Goal: Task Accomplishment & Management: Complete application form

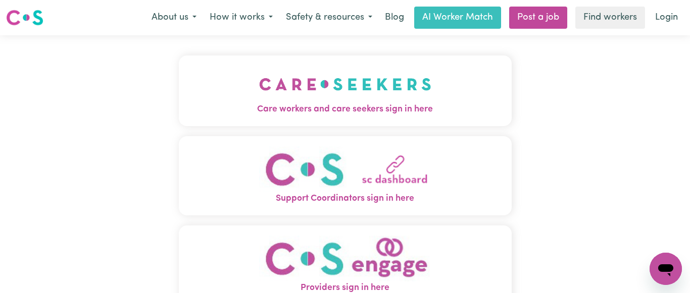
click at [339, 94] on img "Care workers and care seekers sign in here" at bounding box center [345, 84] width 172 height 37
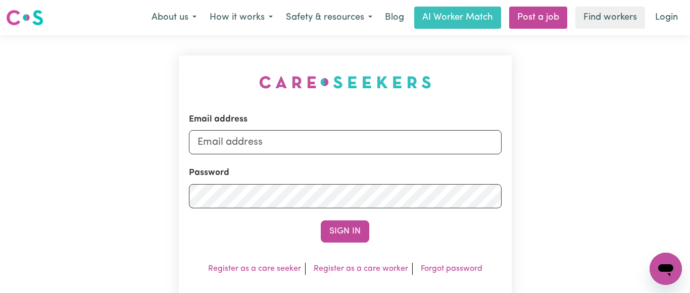
type input "[EMAIL_ADDRESS][DOMAIN_NAME]"
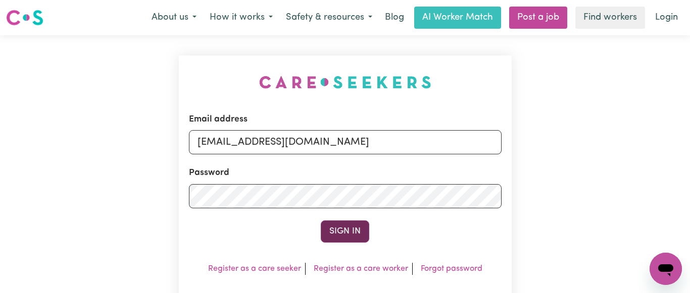
click at [348, 228] on button "Sign In" at bounding box center [345, 232] width 48 height 22
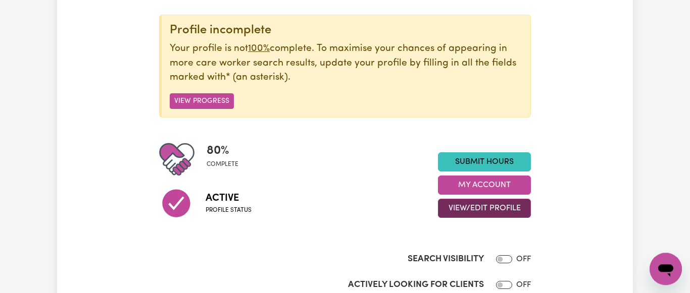
scroll to position [155, 0]
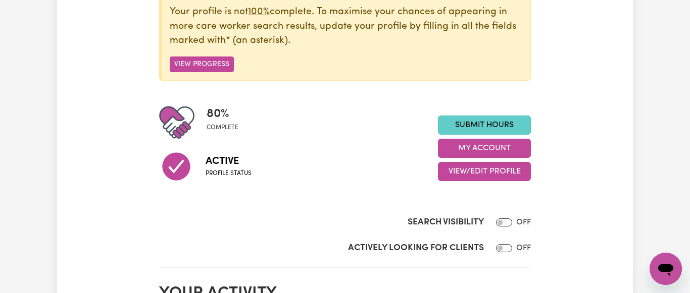
click at [475, 118] on link "Submit Hours" at bounding box center [484, 125] width 93 height 19
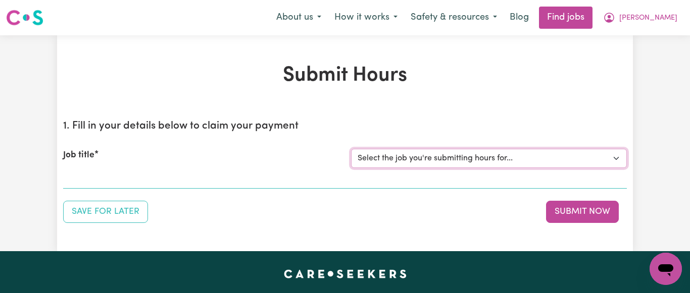
click at [351, 149] on select "Select the job you're submitting hours for... [[PERSON_NAME] NDIS# 430246936] S…" at bounding box center [489, 158] width 276 height 19
select select "7231"
click option "[[PERSON_NAME] NDIS# 430246936] Support Worker wanted for community access ever…" at bounding box center [0, 0] width 0 height 0
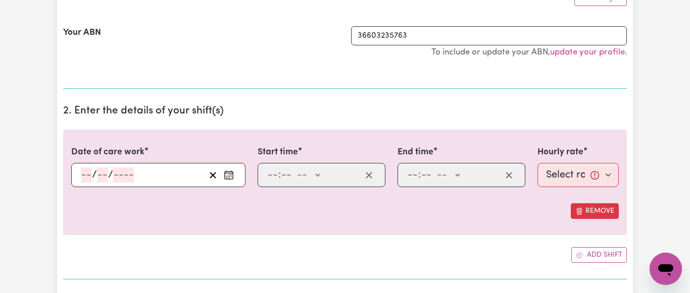
scroll to position [258, 0]
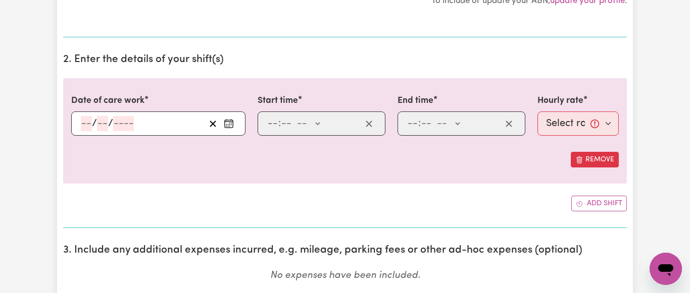
click at [233, 124] on icon "Enter the date of care work" at bounding box center [229, 124] width 10 height 10
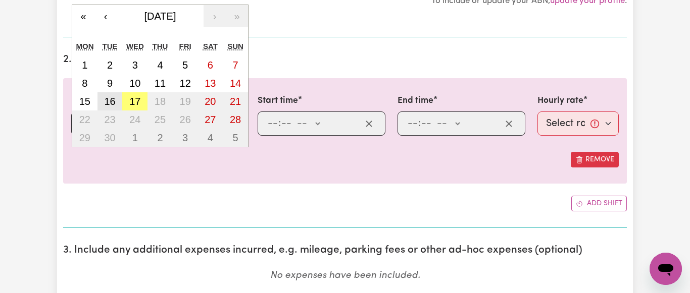
click at [110, 102] on abbr "16" at bounding box center [109, 101] width 11 height 11
type input "[DATE]"
type input "16"
type input "9"
type input "2025"
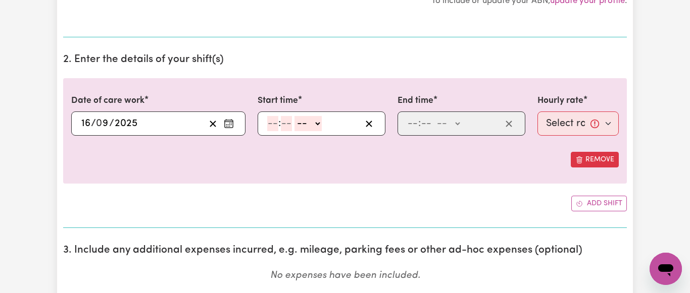
drag, startPoint x: 276, startPoint y: 124, endPoint x: 282, endPoint y: 124, distance: 6.1
click at [277, 124] on input "number" at bounding box center [272, 123] width 11 height 15
type input "9"
type input "30"
click at [292, 116] on select "-- AM PM" at bounding box center [305, 123] width 27 height 15
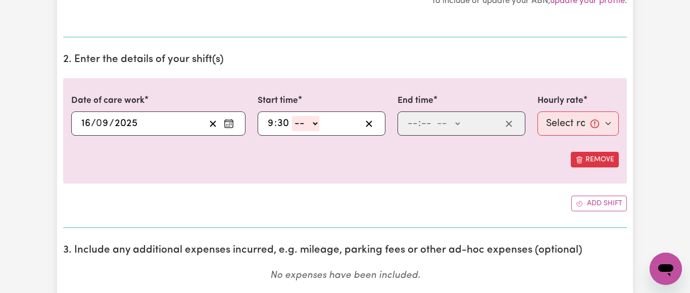
select select "am"
click option "AM" at bounding box center [0, 0] width 0 height 0
type input "09:30"
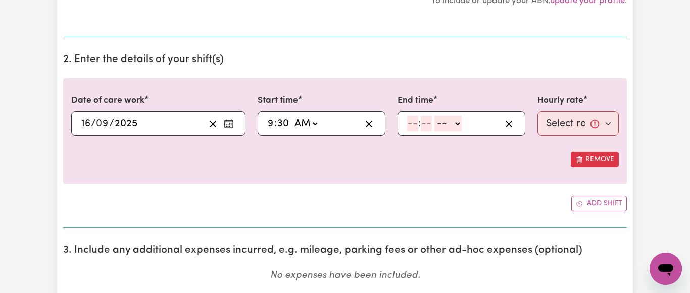
click at [411, 122] on input "number" at bounding box center [412, 123] width 11 height 15
type input "11"
type input "30"
click at [433, 116] on select "-- AM PM" at bounding box center [446, 123] width 27 height 15
select select "am"
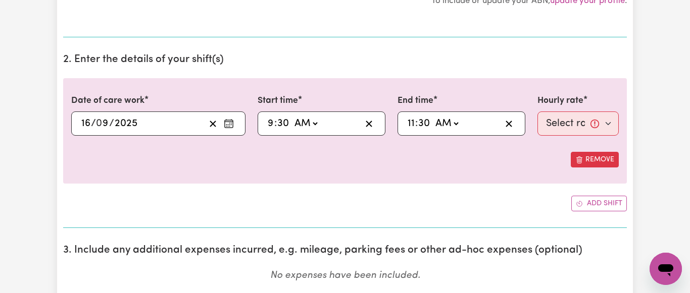
click option "AM" at bounding box center [0, 0] width 0 height 0
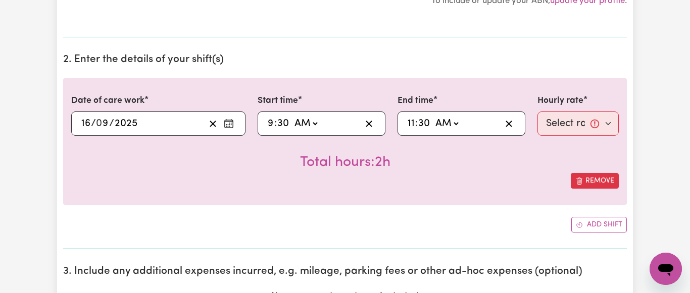
click at [412, 124] on input "11" at bounding box center [411, 123] width 8 height 15
click at [411, 124] on input "11" at bounding box center [411, 123] width 8 height 15
click at [414, 125] on input "11" at bounding box center [411, 123] width 8 height 15
type input "00:30"
type input "12"
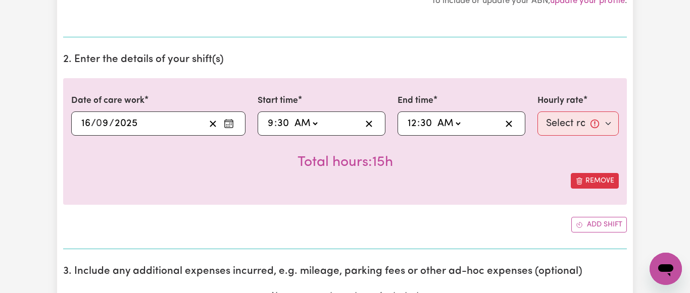
click at [435, 116] on select "AM PM" at bounding box center [448, 123] width 27 height 15
select select "pm"
click option "PM" at bounding box center [0, 0] width 0 height 0
type input "12:30"
click at [474, 167] on div "Total hours: 3h" at bounding box center [344, 154] width 547 height 37
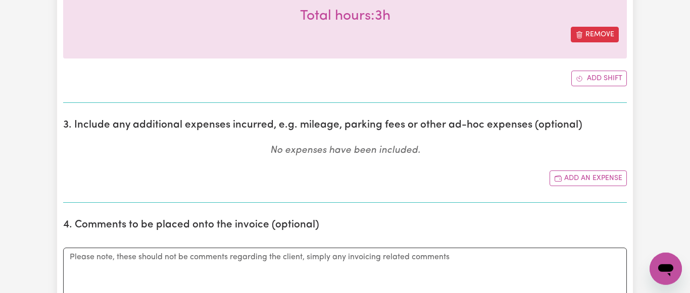
scroll to position [412, 0]
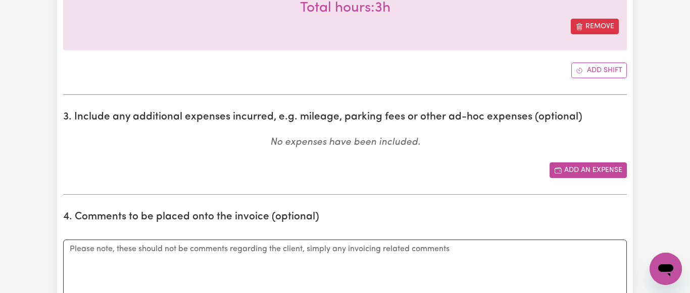
click at [589, 169] on button "Add an expense" at bounding box center [588, 171] width 77 height 16
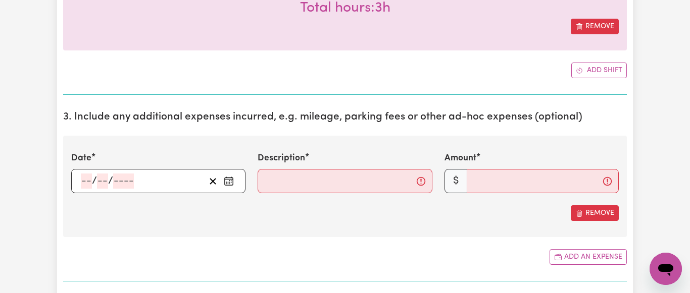
click at [229, 185] on icon "Enter the date of expense" at bounding box center [229, 181] width 10 height 10
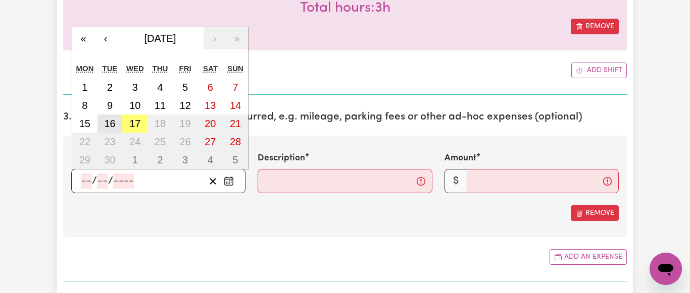
click at [106, 124] on abbr "16" at bounding box center [109, 123] width 11 height 11
type input "[DATE]"
type input "16"
type input "9"
type input "2025"
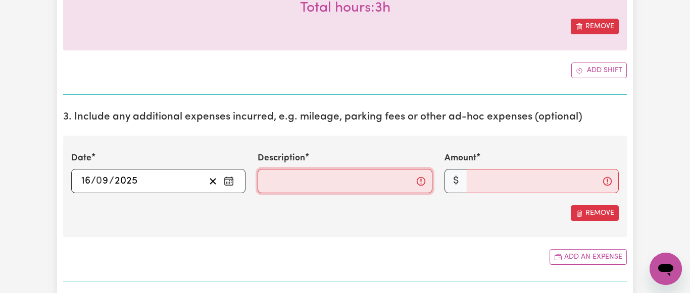
click at [295, 183] on input "Description" at bounding box center [345, 181] width 174 height 24
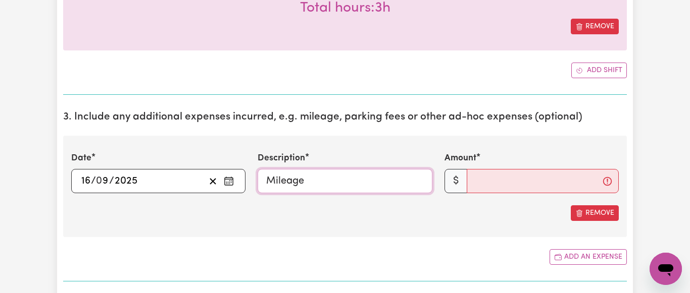
type input "Mileage"
click at [492, 185] on input "Amount" at bounding box center [543, 181] width 152 height 24
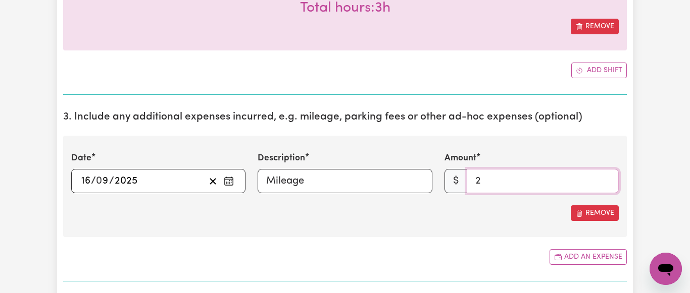
type input "2"
drag, startPoint x: 447, startPoint y: 244, endPoint x: 425, endPoint y: 225, distance: 29.0
click at [446, 244] on section "3. Include any additional expenses incurred, e.g. mileage, parking fees or othe…" at bounding box center [345, 192] width 564 height 179
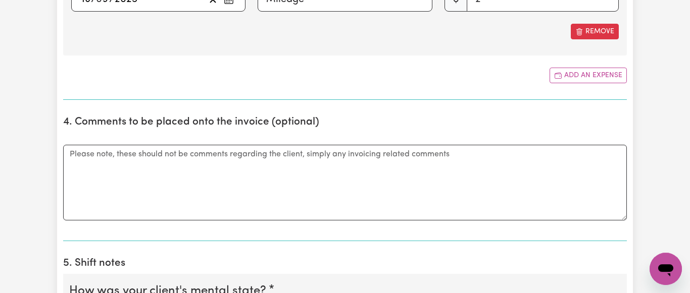
scroll to position [618, 0]
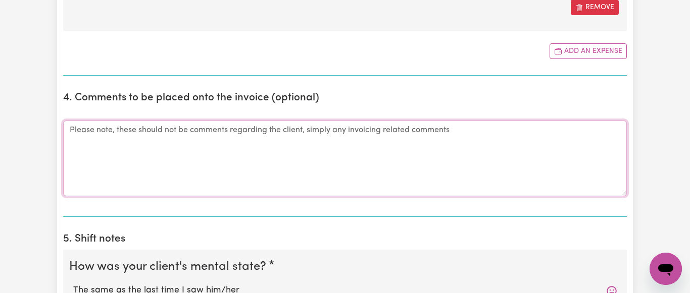
drag, startPoint x: 125, startPoint y: 129, endPoint x: 164, endPoint y: 127, distance: 39.0
click at [129, 129] on textarea "Comments" at bounding box center [345, 159] width 564 height 76
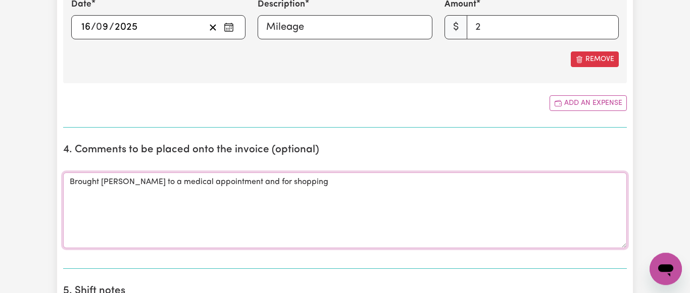
scroll to position [567, 0]
click at [258, 185] on textarea "Brought [PERSON_NAME] to a medical appointment and for shopping" at bounding box center [345, 210] width 564 height 76
click at [162, 184] on textarea "Brought [PERSON_NAME] to a medical appointment and for grocery shopping" at bounding box center [345, 210] width 564 height 76
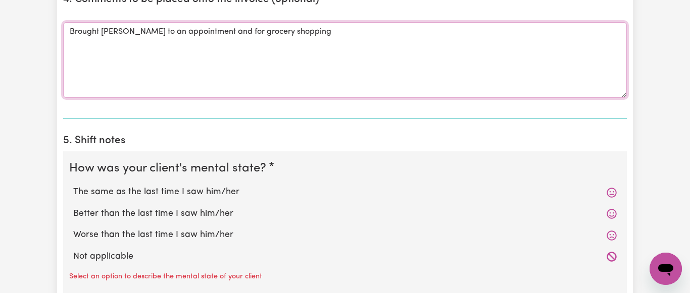
scroll to position [721, 0]
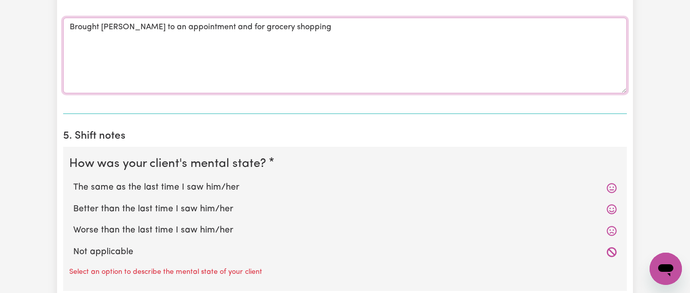
type textarea "Brought [PERSON_NAME] to an appointment and for grocery shopping"
click at [152, 197] on div "The same as the last time I saw him/her" at bounding box center [345, 187] width 552 height 21
click at [158, 192] on label "The same as the last time I saw him/her" at bounding box center [344, 187] width 543 height 13
click at [73, 181] on input "The same as the last time I saw him/her" at bounding box center [73, 181] width 1 height 1
radio input "true"
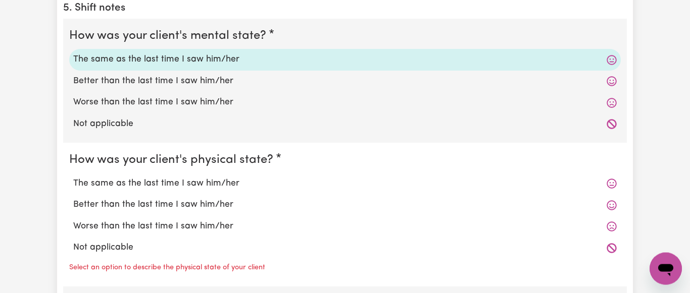
scroll to position [876, 0]
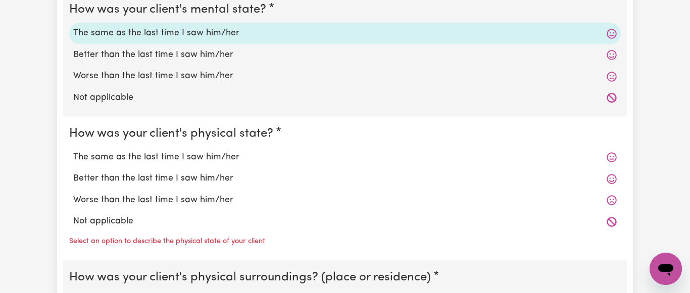
click at [182, 157] on label "The same as the last time I saw him/her" at bounding box center [344, 157] width 543 height 13
click at [73, 151] on input "The same as the last time I saw him/her" at bounding box center [73, 151] width 1 height 1
radio input "true"
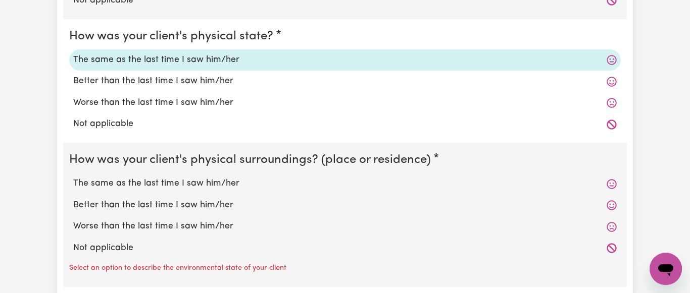
scroll to position [979, 0]
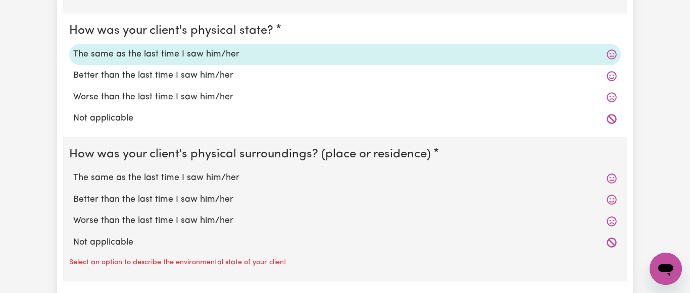
click at [196, 177] on label "The same as the last time I saw him/her" at bounding box center [344, 178] width 543 height 13
click at [73, 172] on input "The same as the last time I saw him/her" at bounding box center [73, 171] width 1 height 1
radio input "true"
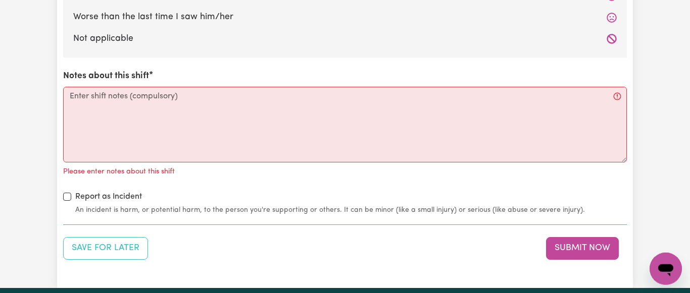
scroll to position [1185, 0]
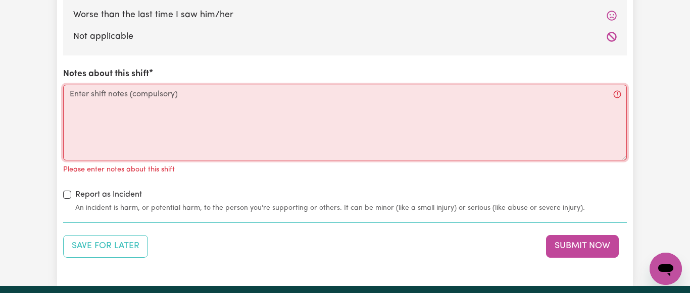
drag, startPoint x: 63, startPoint y: 92, endPoint x: 76, endPoint y: 94, distance: 13.3
click at [64, 92] on textarea "Notes about this shift" at bounding box center [345, 123] width 564 height 76
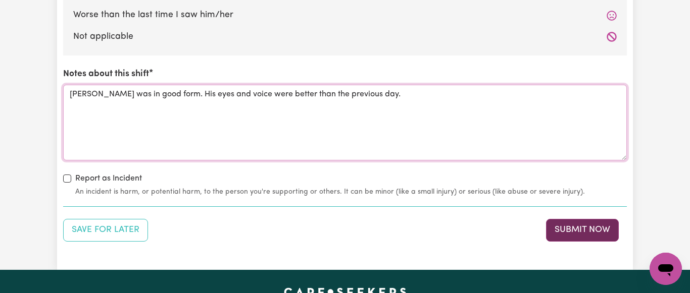
type textarea "[PERSON_NAME] was in good form. His eyes and voice were better than the previou…"
click at [572, 230] on button "Submit Now" at bounding box center [582, 230] width 73 height 22
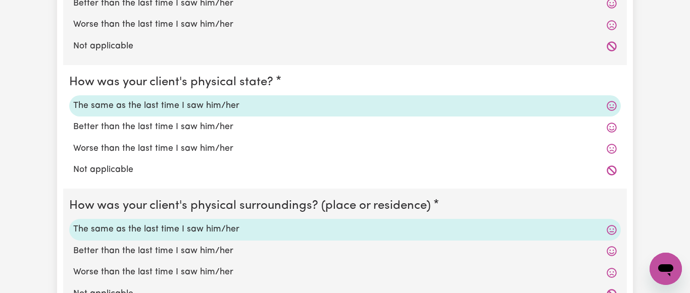
scroll to position [793, 0]
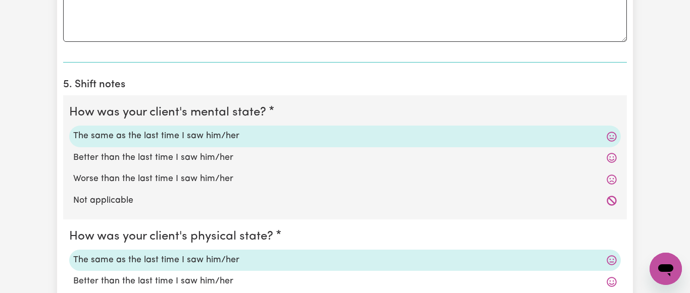
click at [119, 136] on label "The same as the last time I saw him/her" at bounding box center [344, 136] width 543 height 13
click at [73, 130] on input "The same as the last time I saw him/her" at bounding box center [73, 129] width 1 height 1
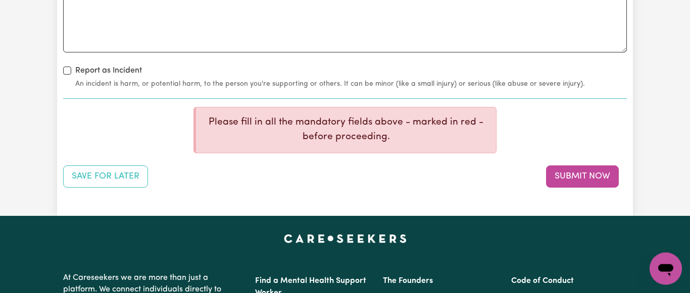
scroll to position [1339, 0]
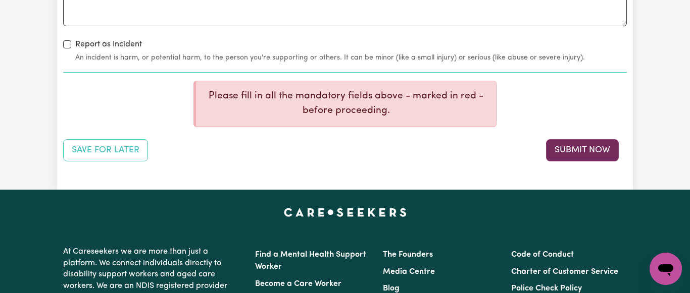
click at [567, 149] on button "Submit Now" at bounding box center [582, 150] width 73 height 22
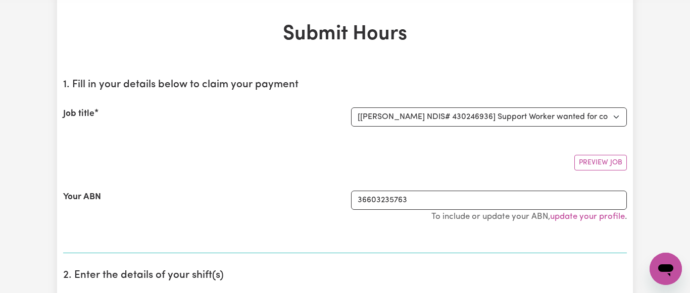
scroll to position [155, 0]
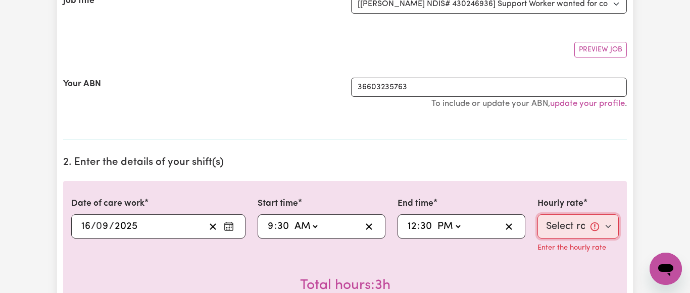
click at [537, 215] on select "Select rate... $64.81 (Weekday) $93.56 ([DATE])" at bounding box center [577, 227] width 81 height 24
select select "64.81-Weekday"
click option "$64.81 (Weekday)" at bounding box center [0, 0] width 0 height 0
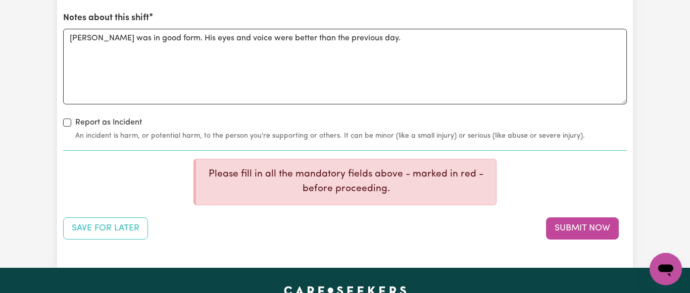
scroll to position [1391, 0]
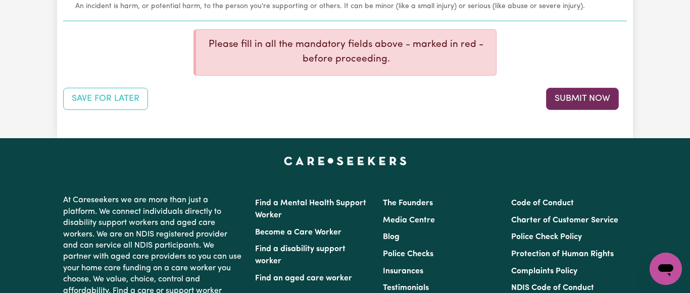
click at [581, 102] on button "Submit Now" at bounding box center [582, 99] width 73 height 22
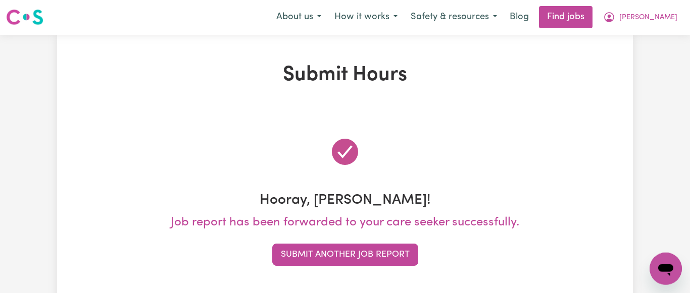
scroll to position [0, 0]
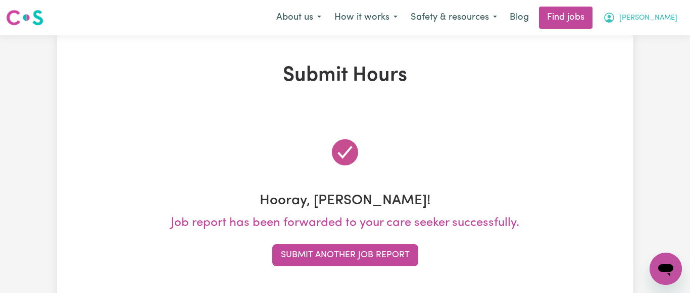
click at [671, 17] on span "[PERSON_NAME]" at bounding box center [648, 18] width 58 height 11
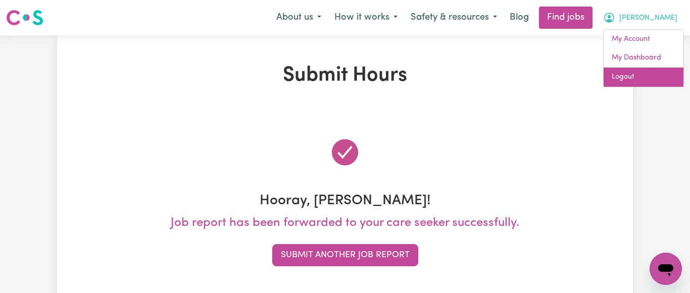
click at [622, 76] on link "Logout" at bounding box center [644, 77] width 80 height 19
